Goal: Transaction & Acquisition: Purchase product/service

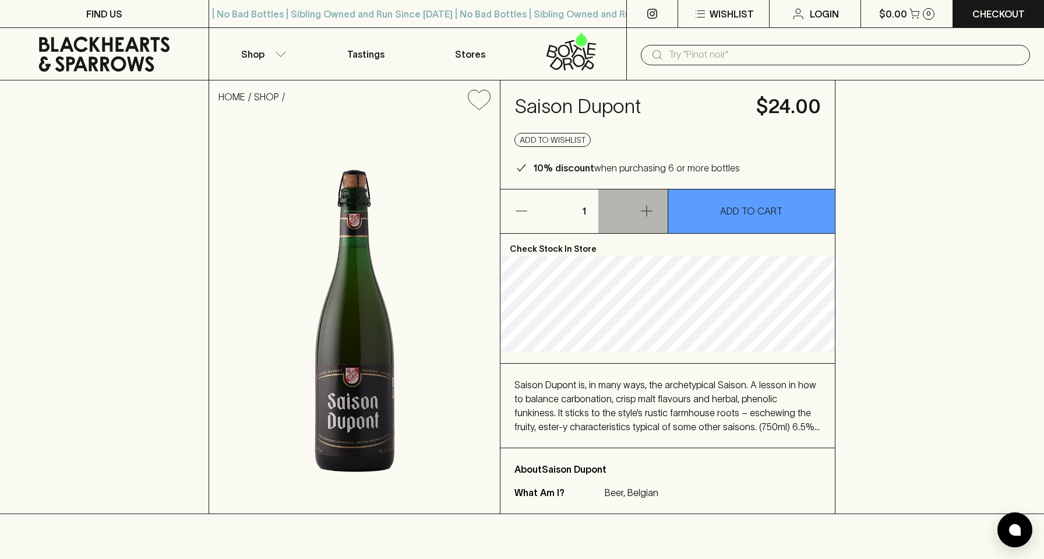
click at [650, 210] on icon "button" at bounding box center [647, 211] width 14 height 14
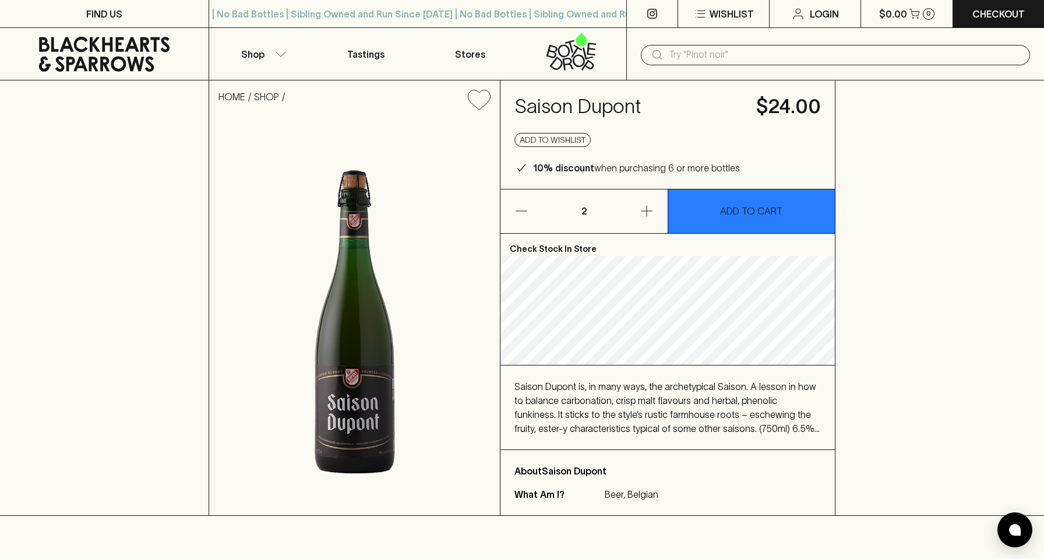
click at [767, 209] on p "ADD TO CART" at bounding box center [751, 211] width 62 height 14
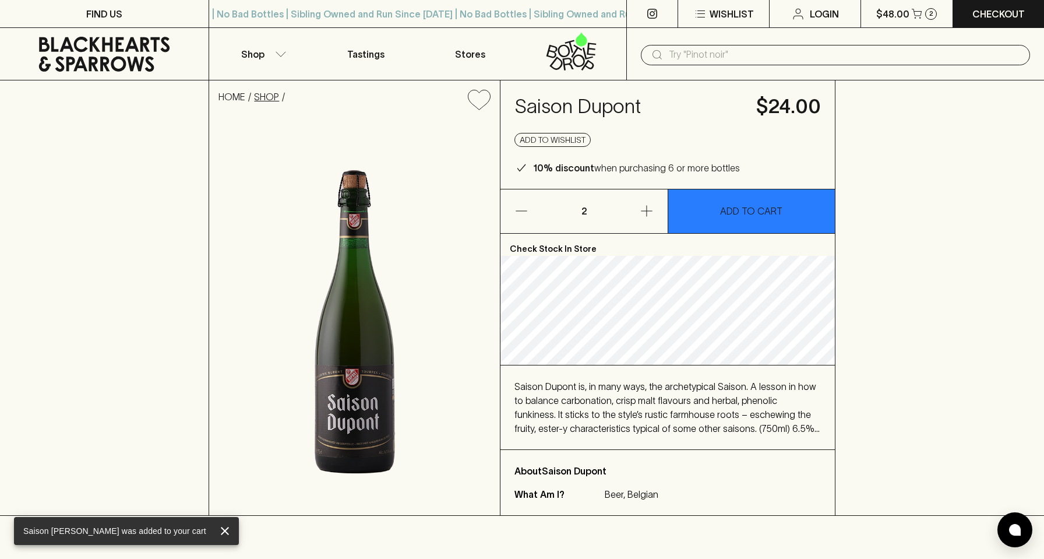
click at [267, 93] on link "SHOP" at bounding box center [266, 96] width 25 height 10
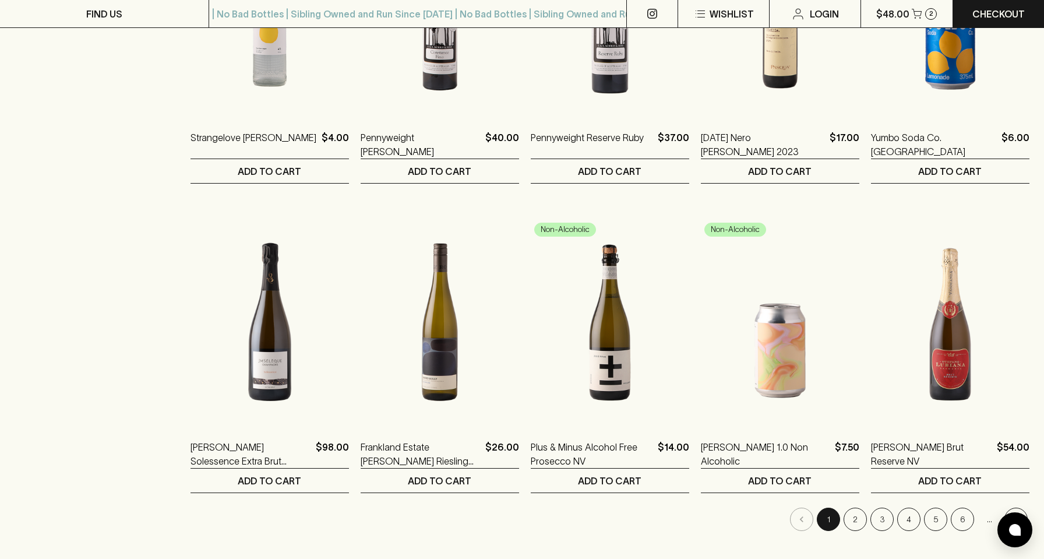
scroll to position [899, 0]
click at [857, 518] on button "2" at bounding box center [855, 518] width 23 height 23
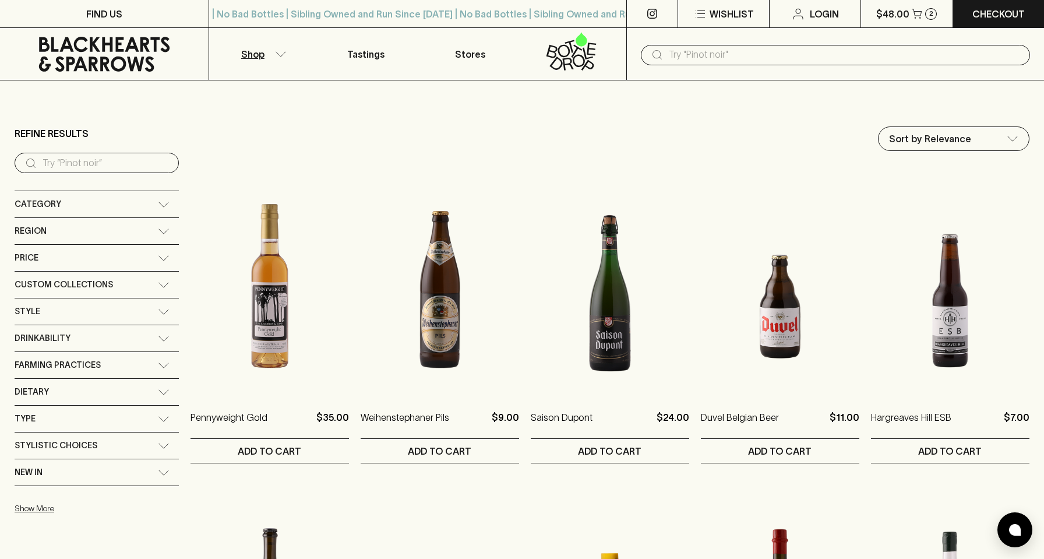
click at [53, 163] on input "search" at bounding box center [106, 163] width 127 height 19
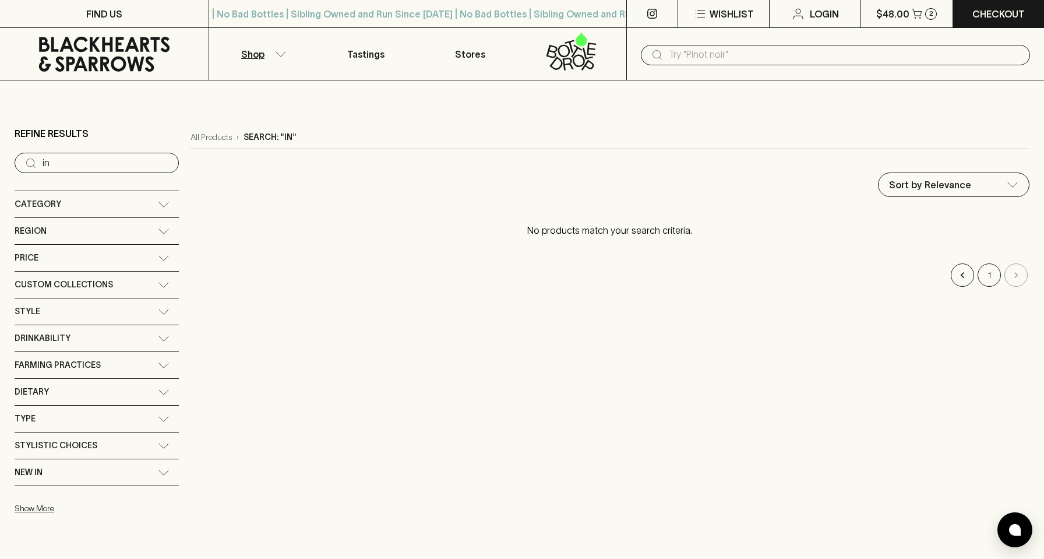
type input "i"
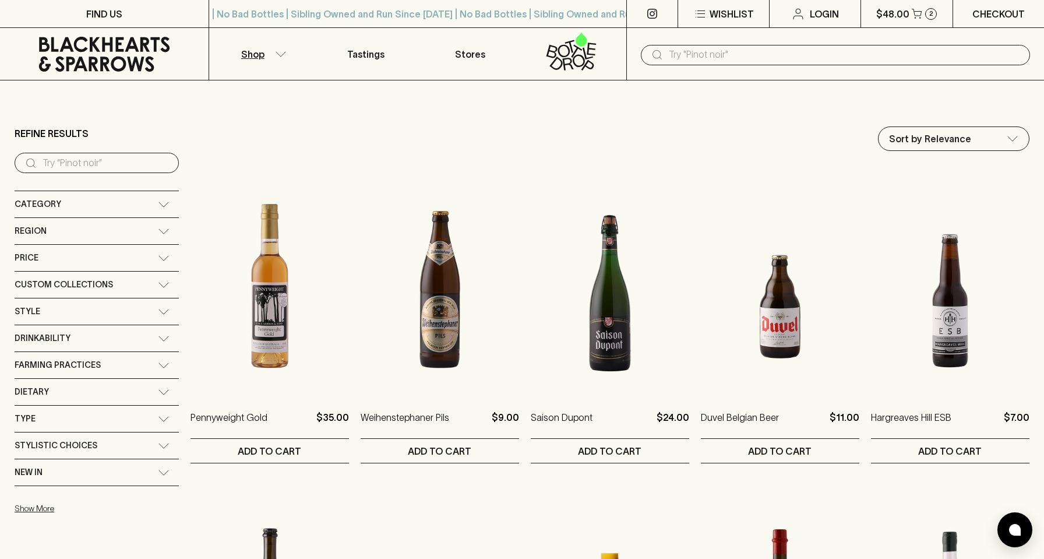
click at [989, 9] on p "Checkout" at bounding box center [999, 14] width 52 height 14
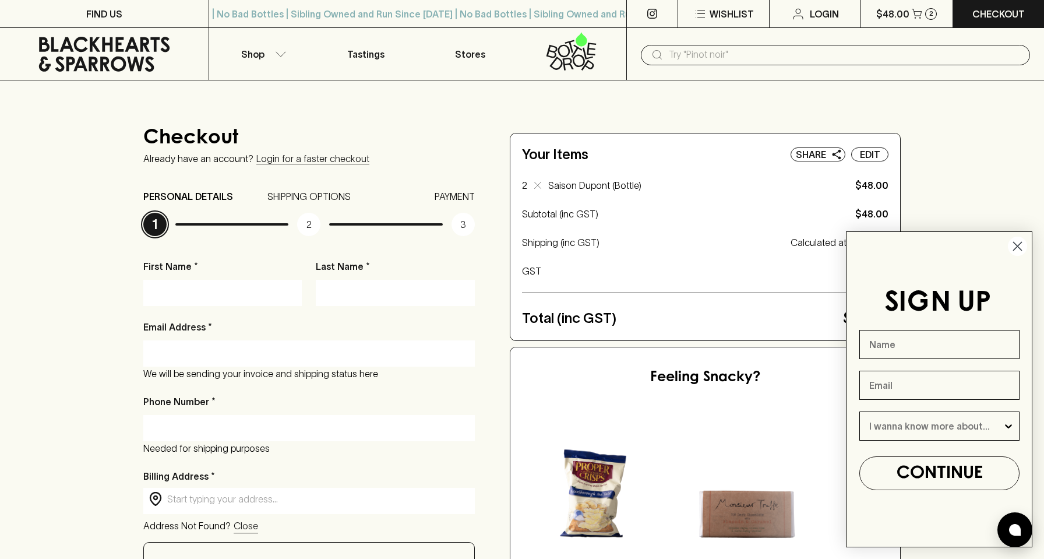
click at [1020, 243] on circle "Close dialog" at bounding box center [1017, 246] width 19 height 19
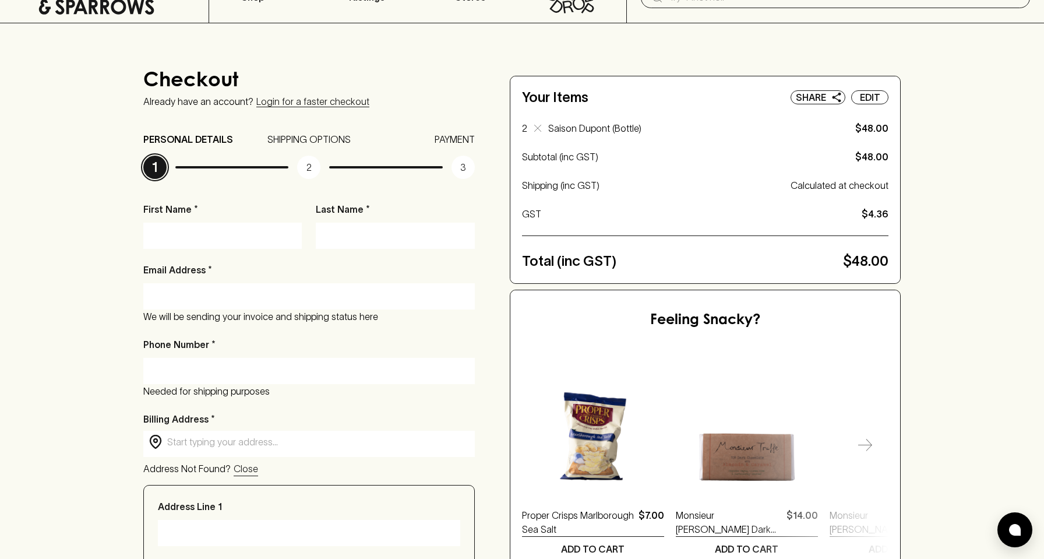
scroll to position [57, 0]
